Goal: Complete application form

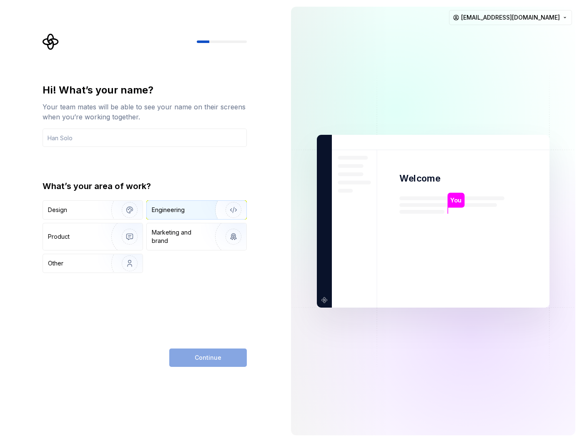
click at [181, 208] on div "Engineering" at bounding box center [168, 210] width 33 height 8
click at [134, 149] on div "Hi! What’s your name? Your team mates will be able to see your name on their sc…" at bounding box center [145, 177] width 204 height 189
click at [123, 138] on input "text" at bounding box center [145, 137] width 204 height 18
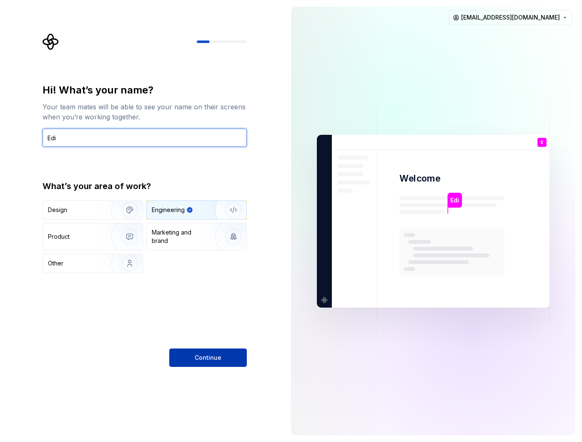
type input "Edi"
click at [200, 350] on button "Continue" at bounding box center [208, 357] width 78 height 18
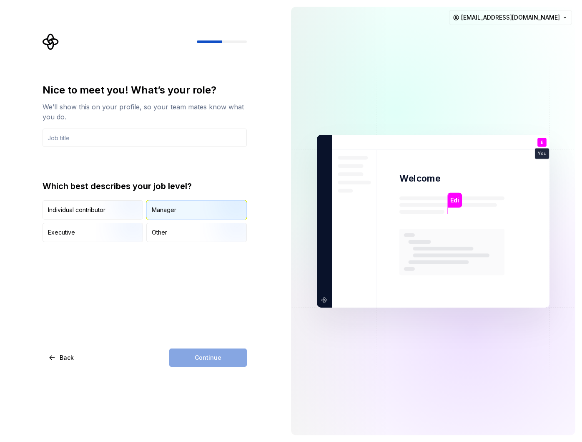
click at [162, 209] on div "Manager" at bounding box center [164, 210] width 25 height 8
click at [195, 358] on div "Continue" at bounding box center [208, 357] width 78 height 18
click at [112, 143] on input "text" at bounding box center [145, 137] width 204 height 18
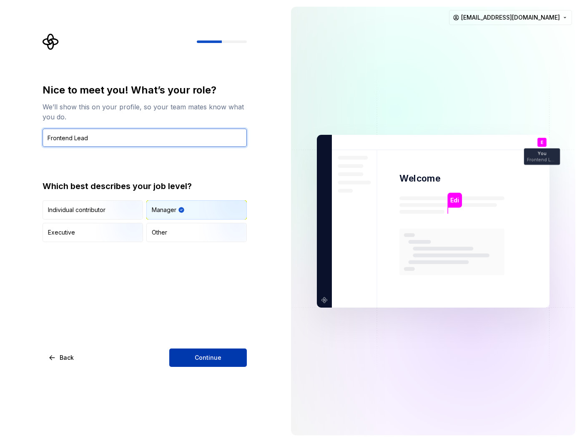
type input "Frontend Lead"
click at [226, 352] on button "Continue" at bounding box center [208, 357] width 78 height 18
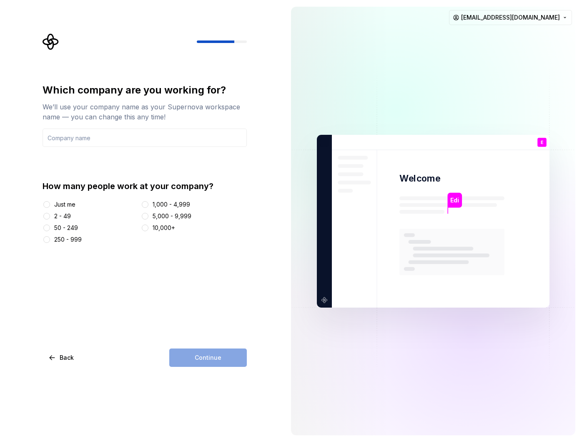
click at [176, 265] on div "Which company are you working for? We’ll use your company name as your Supernov…" at bounding box center [145, 224] width 204 height 283
click at [534, 19] on html "Which company are you working for? We’ll use your company name as your Supernov…" at bounding box center [291, 221] width 582 height 442
click at [529, 40] on div "Sign out" at bounding box center [532, 35] width 96 height 13
